Goal: Task Accomplishment & Management: Use online tool/utility

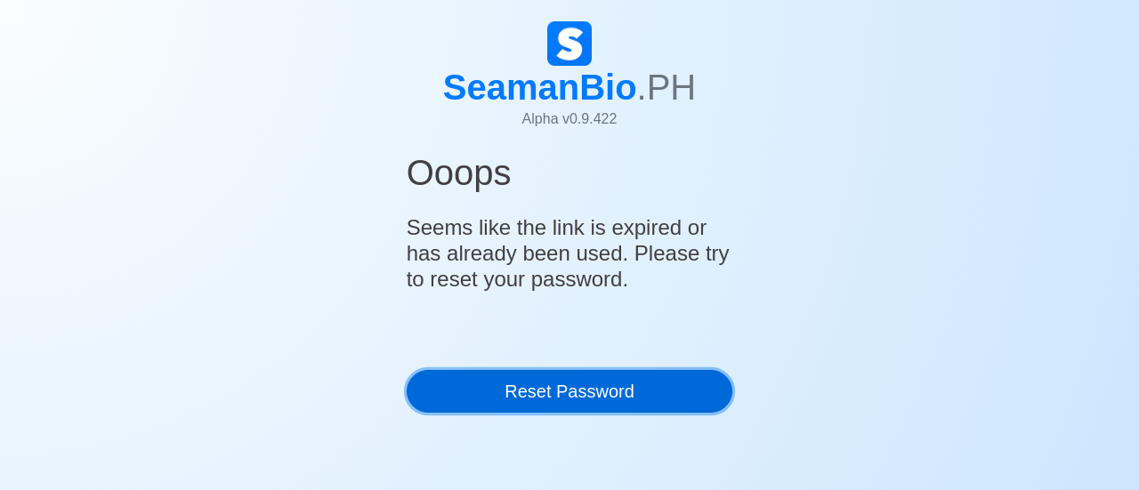
click at [557, 393] on link "Reset Password" at bounding box center [570, 391] width 327 height 43
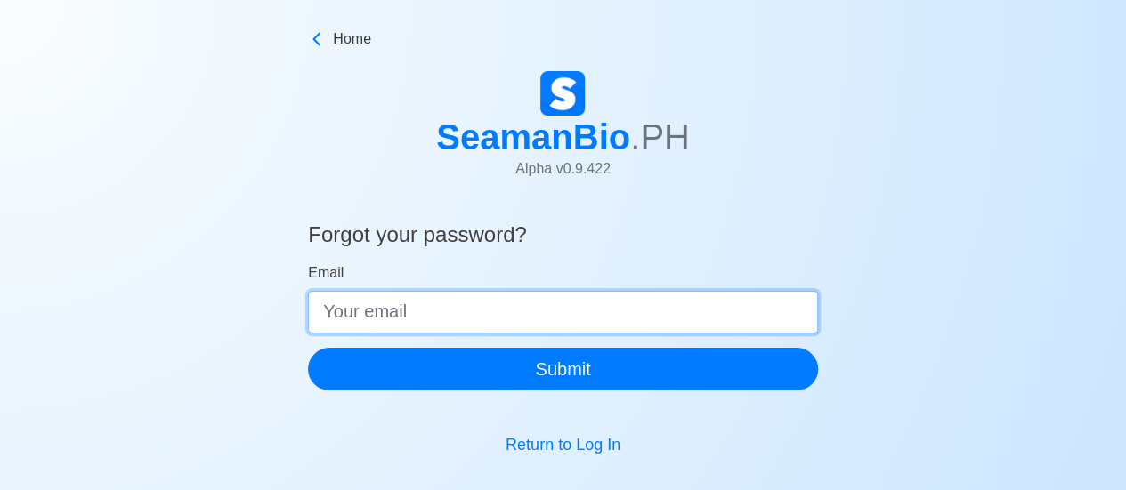
click at [421, 307] on input "Email" at bounding box center [563, 312] width 510 height 43
type input "barquezh1967@yahoo.com"
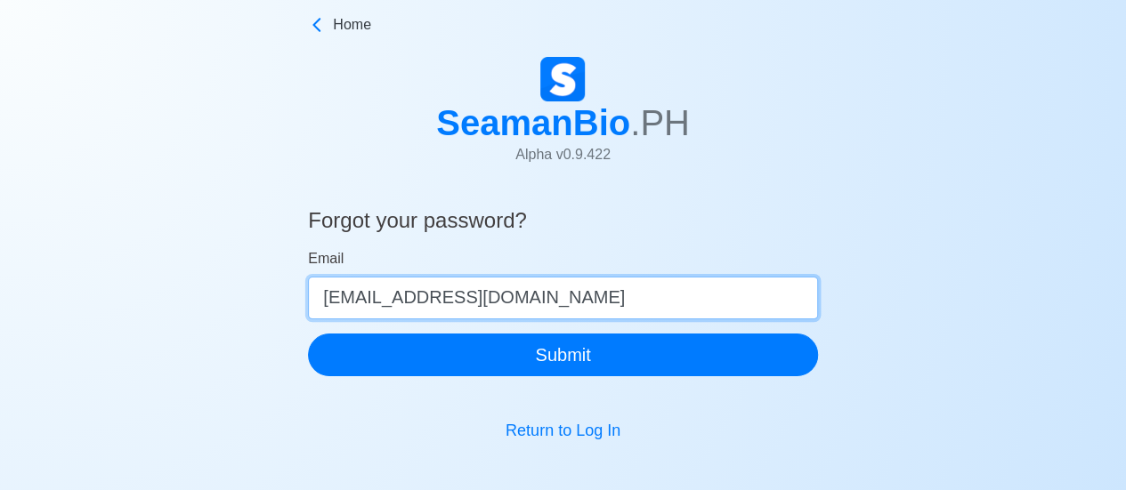
scroll to position [23, 0]
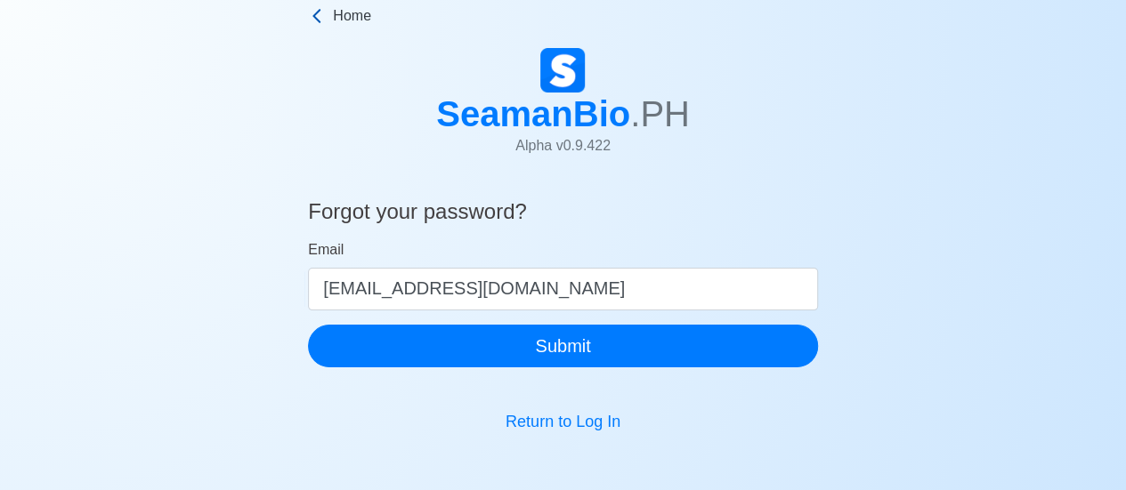
click at [323, 20] on icon at bounding box center [317, 16] width 18 height 18
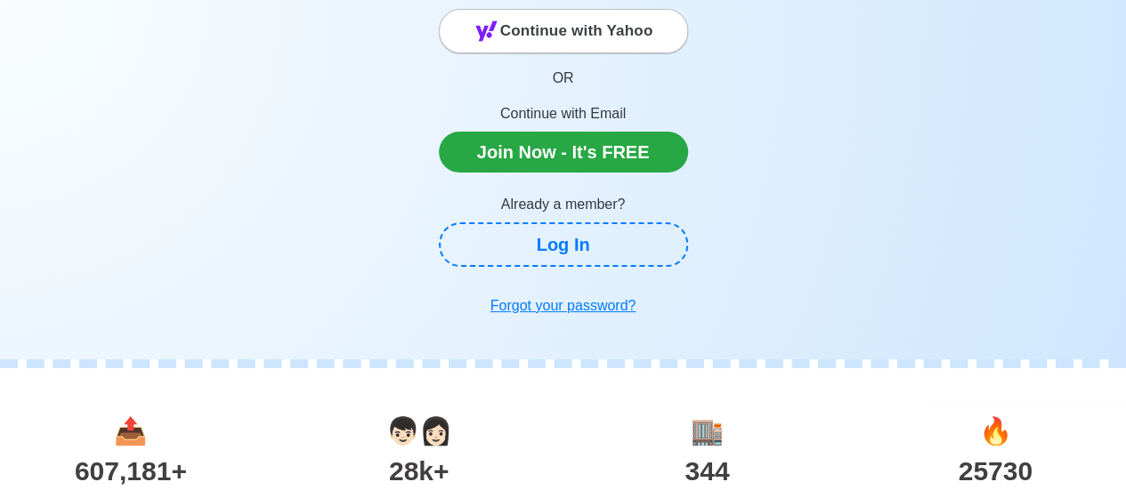
scroll to position [267, 0]
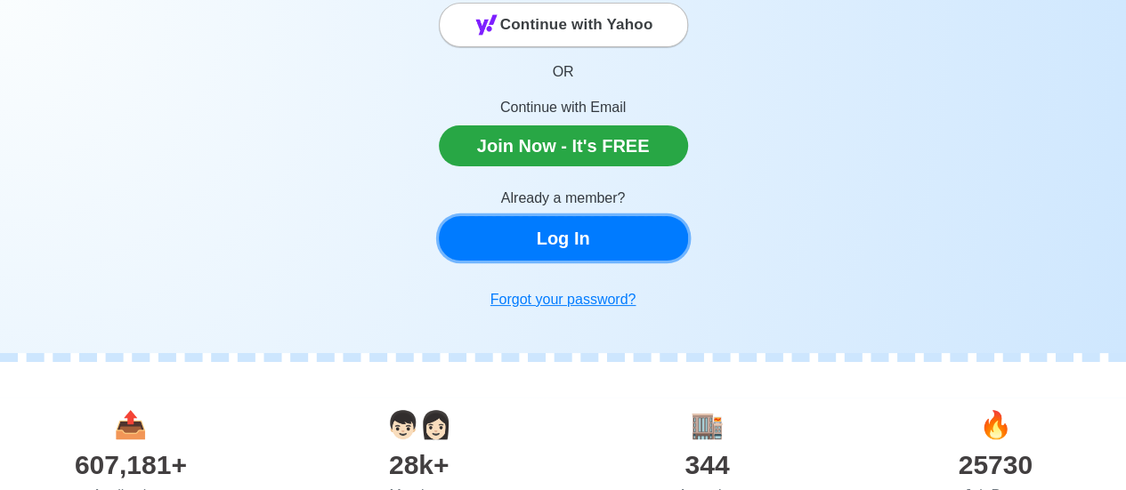
click at [575, 252] on link "Log In" at bounding box center [563, 238] width 249 height 45
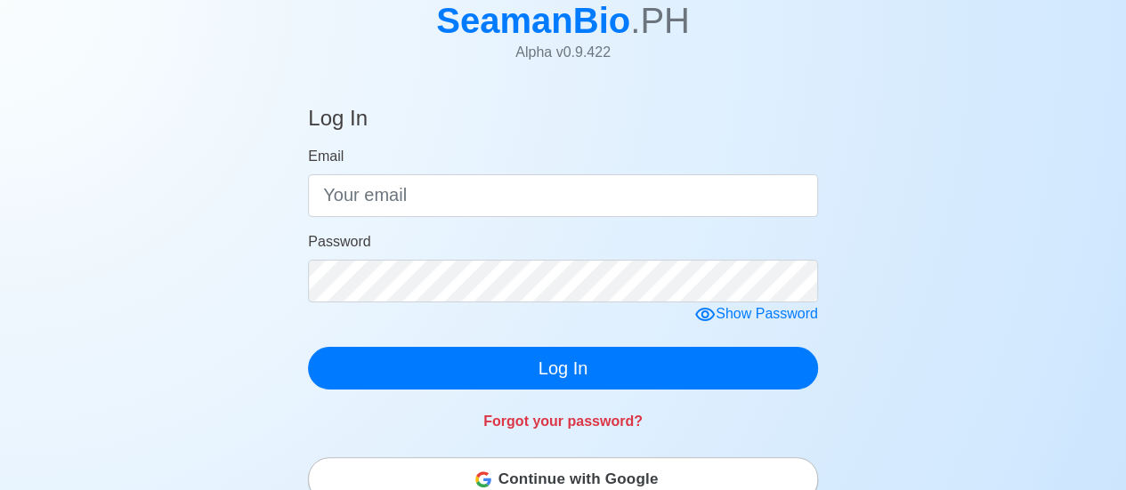
scroll to position [118, 0]
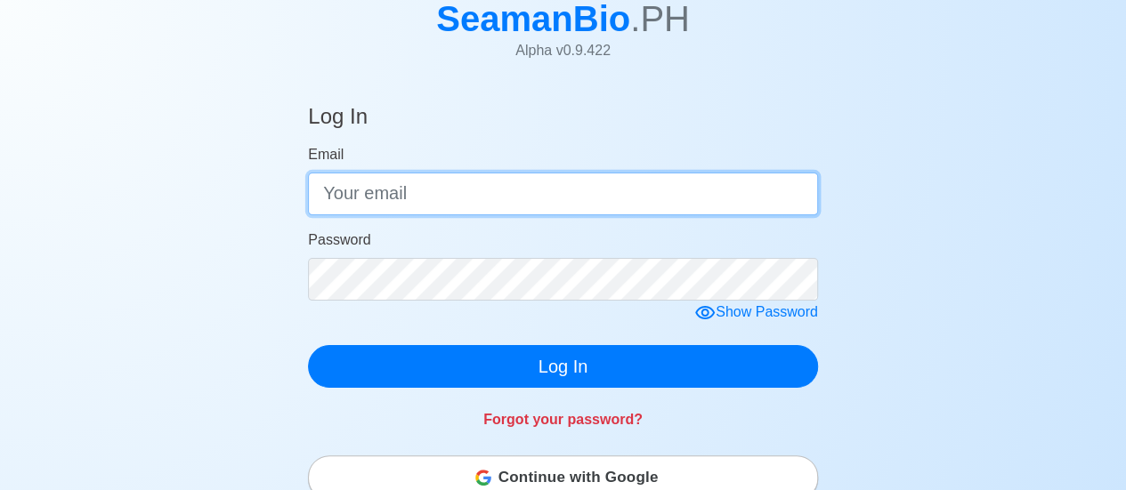
click at [417, 195] on input "Email" at bounding box center [563, 194] width 510 height 43
type input "barquezh1967@yahoo.com"
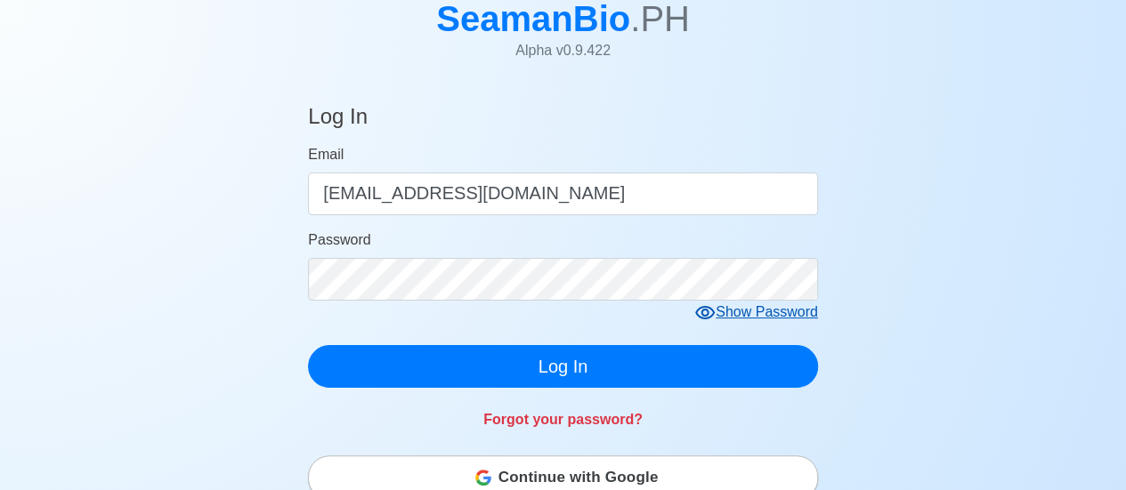
click at [737, 314] on div "Show Password" at bounding box center [756, 313] width 124 height 22
click at [730, 314] on div "Hide Password" at bounding box center [760, 313] width 118 height 22
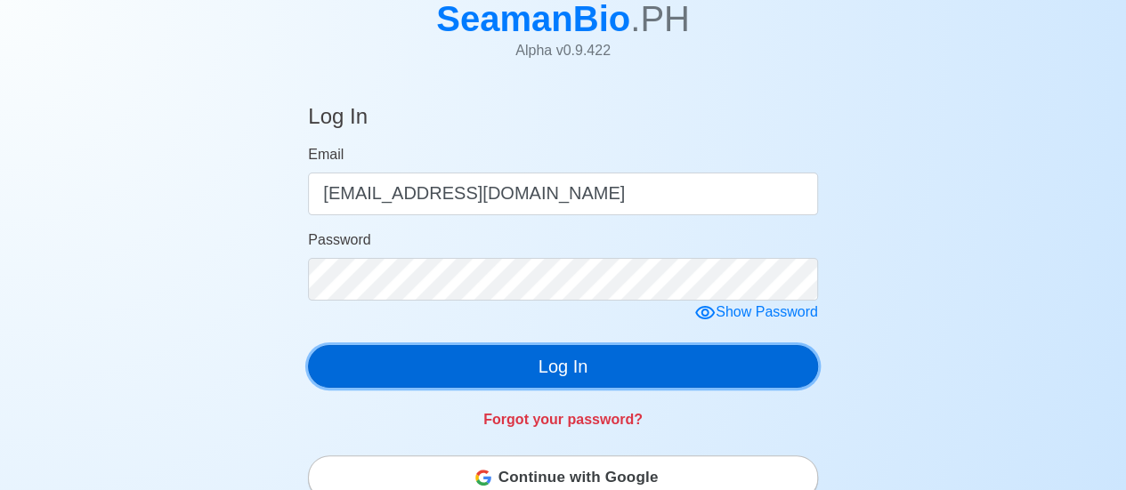
click at [580, 377] on button "Log In" at bounding box center [563, 366] width 510 height 43
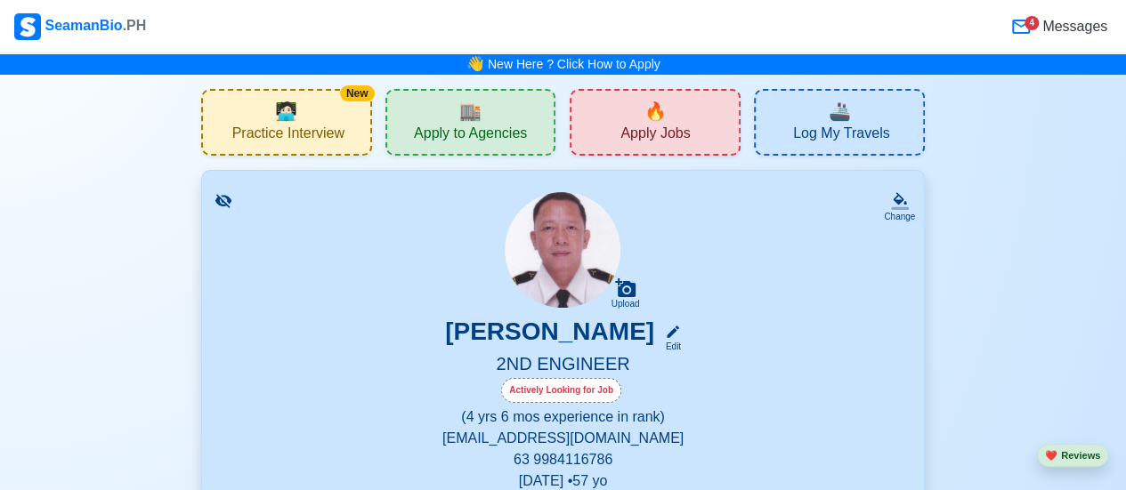
click at [658, 118] on span "🔥" at bounding box center [656, 111] width 22 height 27
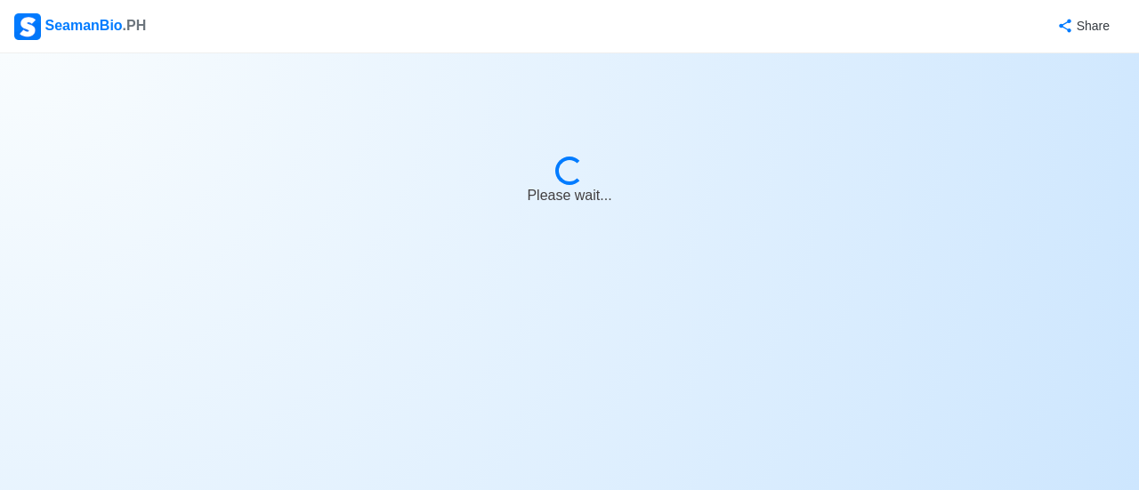
select select "2nd Engineer"
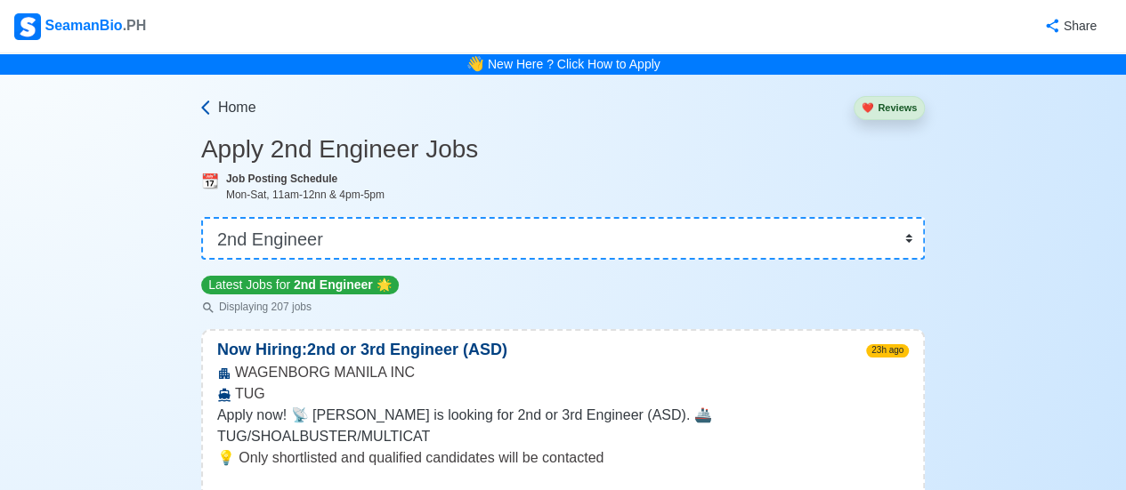
click at [212, 106] on icon at bounding box center [206, 108] width 18 height 18
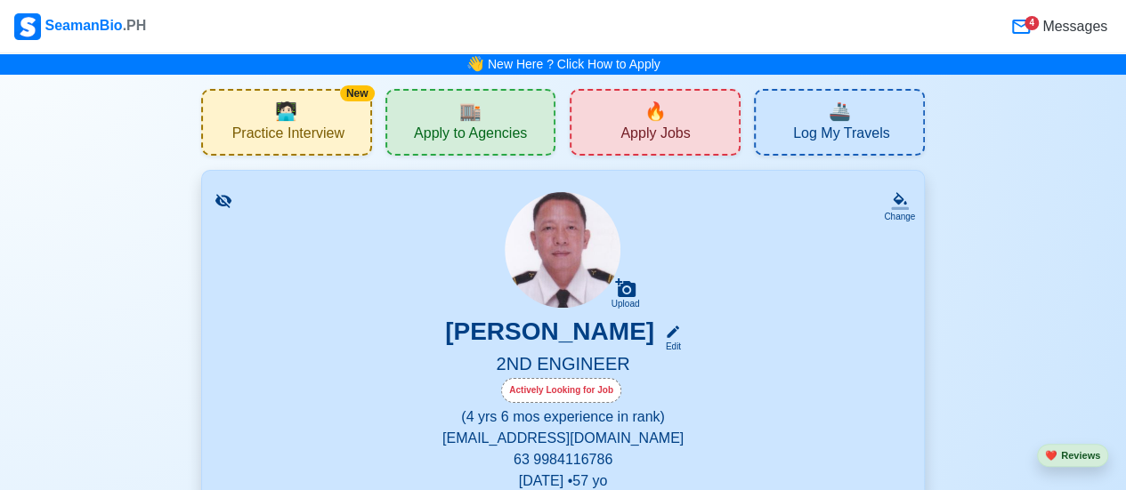
click at [468, 134] on span "Apply to Agencies" at bounding box center [470, 136] width 113 height 22
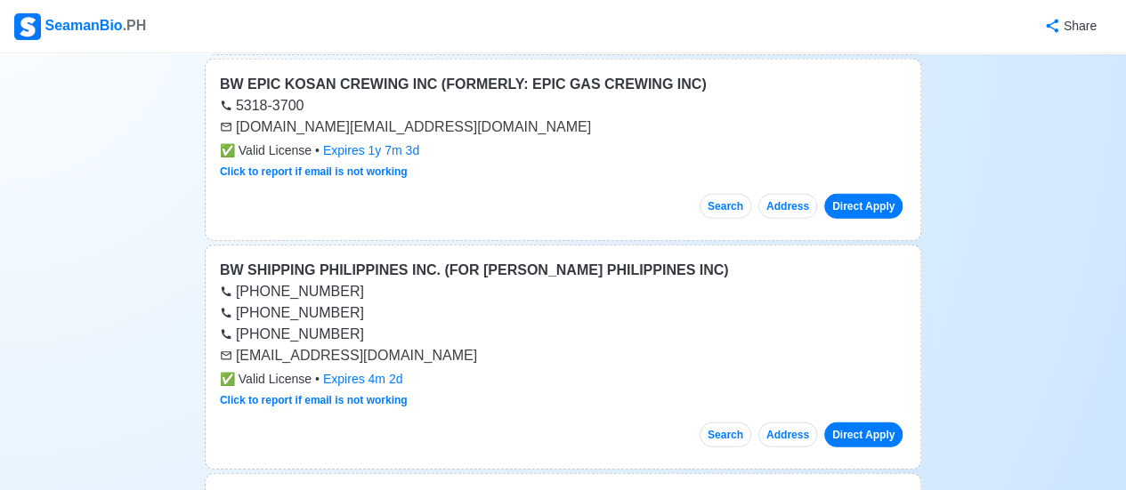
scroll to position [2433, 0]
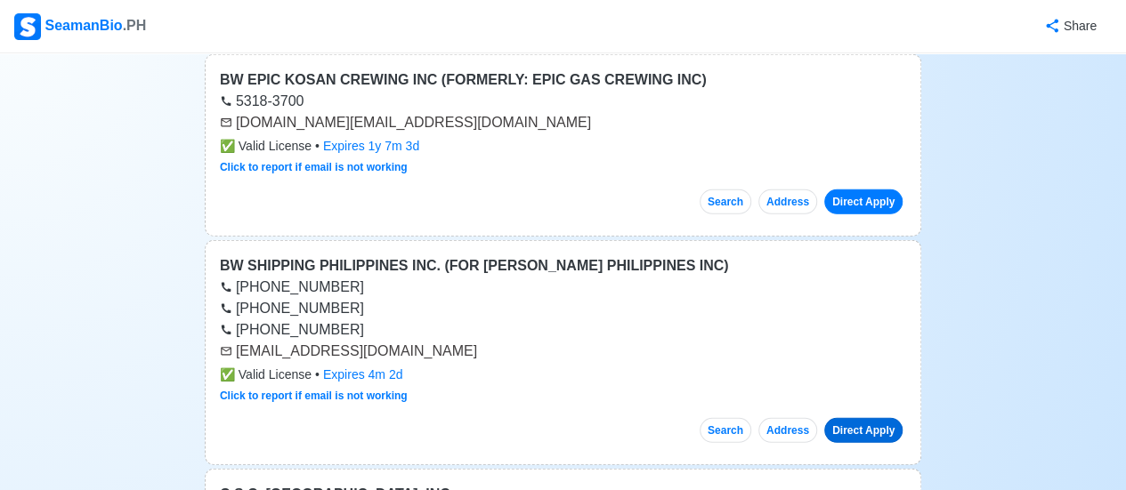
click at [855, 418] on link "Direct Apply" at bounding box center [863, 430] width 78 height 25
click at [858, 418] on link "Direct Apply" at bounding box center [863, 430] width 78 height 25
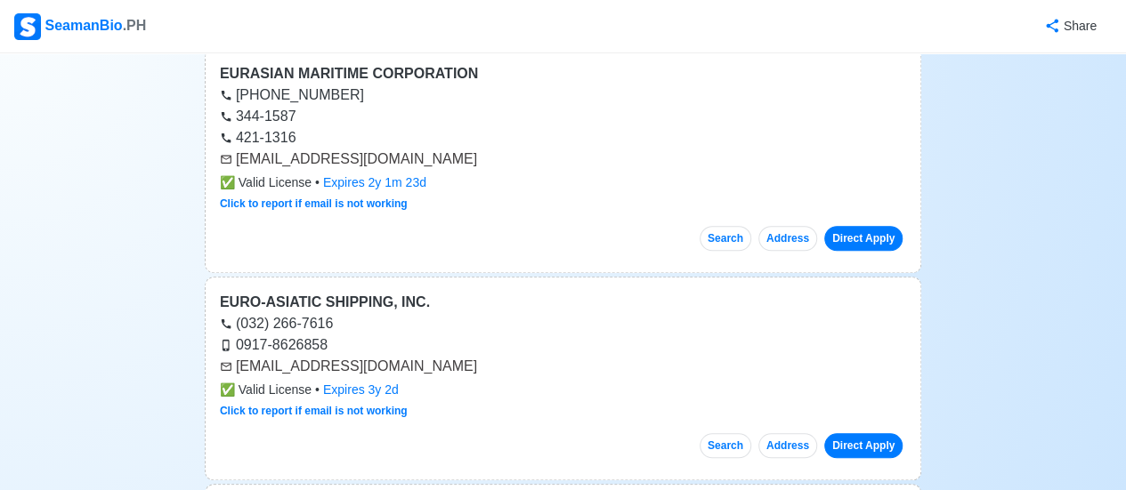
scroll to position [10771, 0]
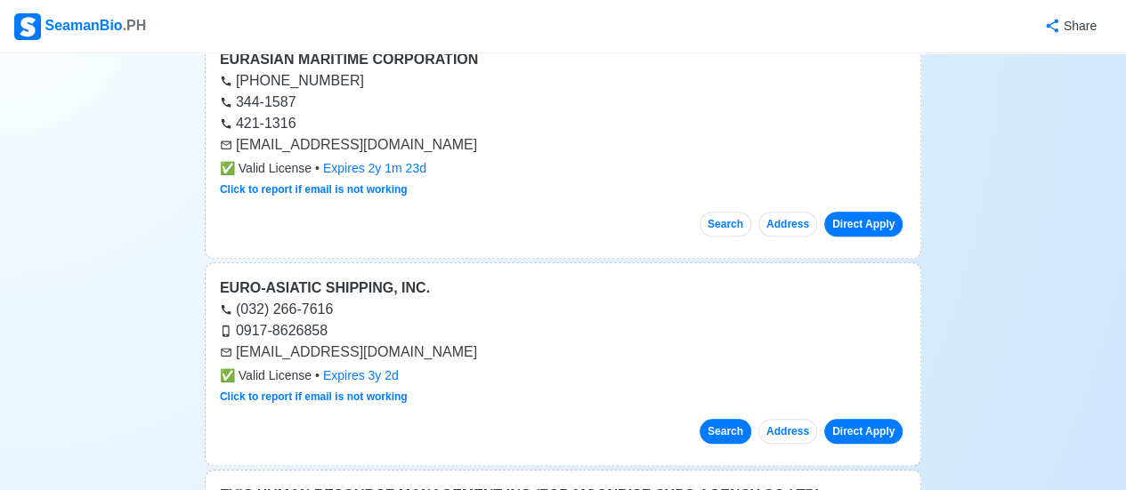
click at [737, 419] on button "Search" at bounding box center [726, 431] width 52 height 25
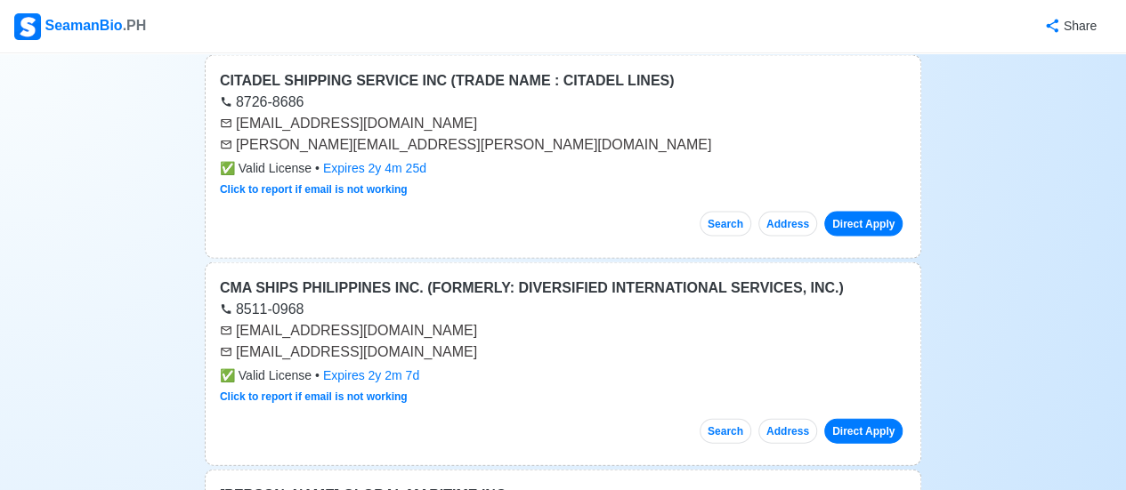
scroll to position [5104, 0]
